Goal: Find specific page/section: Find specific page/section

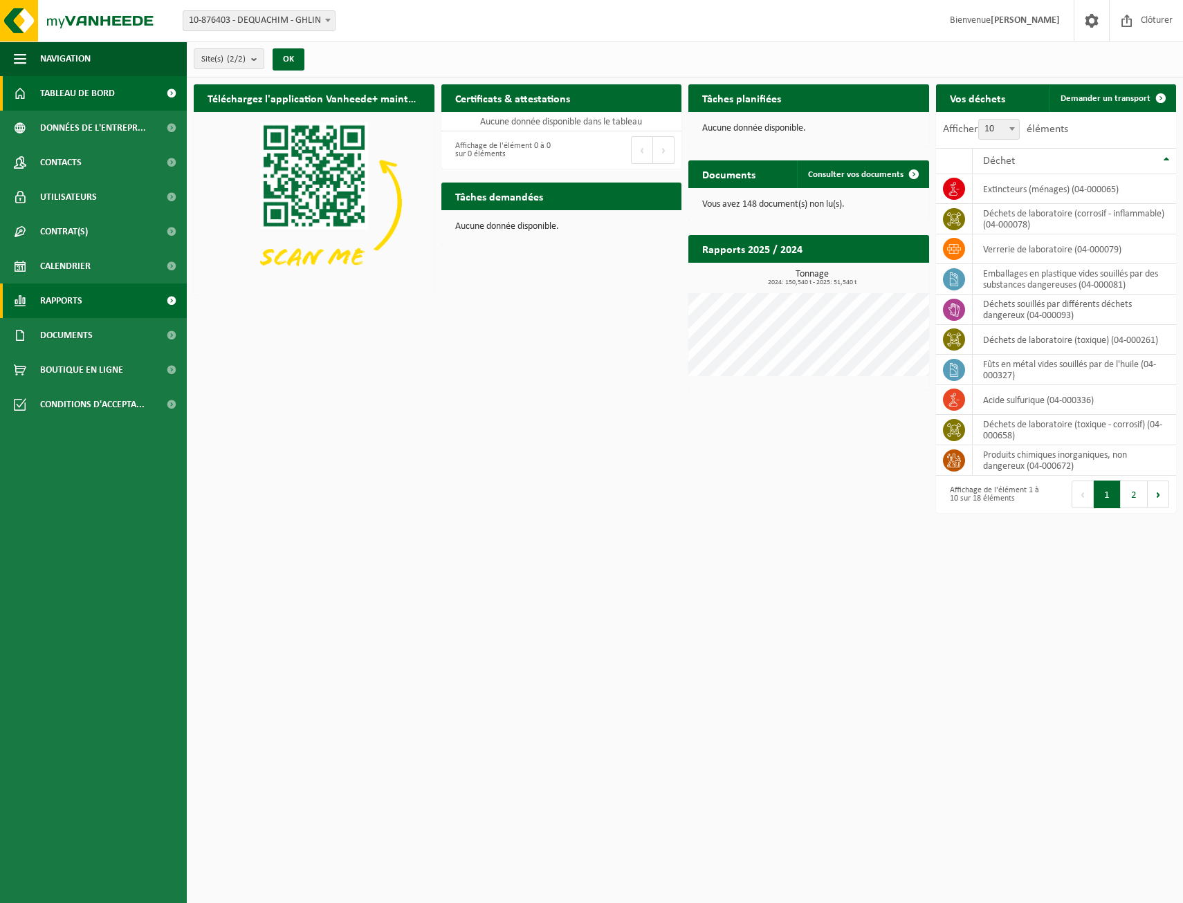
click at [56, 307] on span "Rapports" at bounding box center [61, 301] width 42 height 35
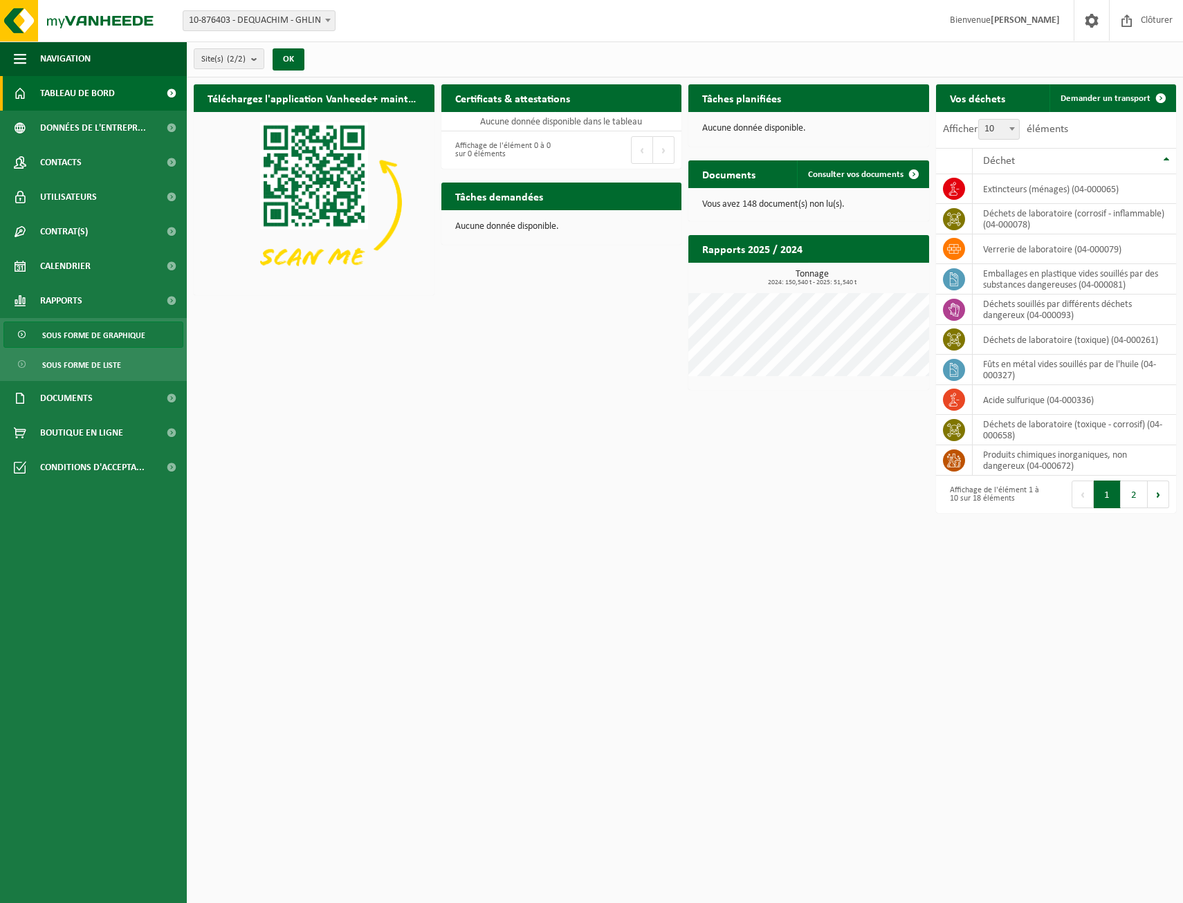
click at [66, 335] on span "Sous forme de graphique" at bounding box center [93, 335] width 103 height 26
